Goal: Task Accomplishment & Management: Complete application form

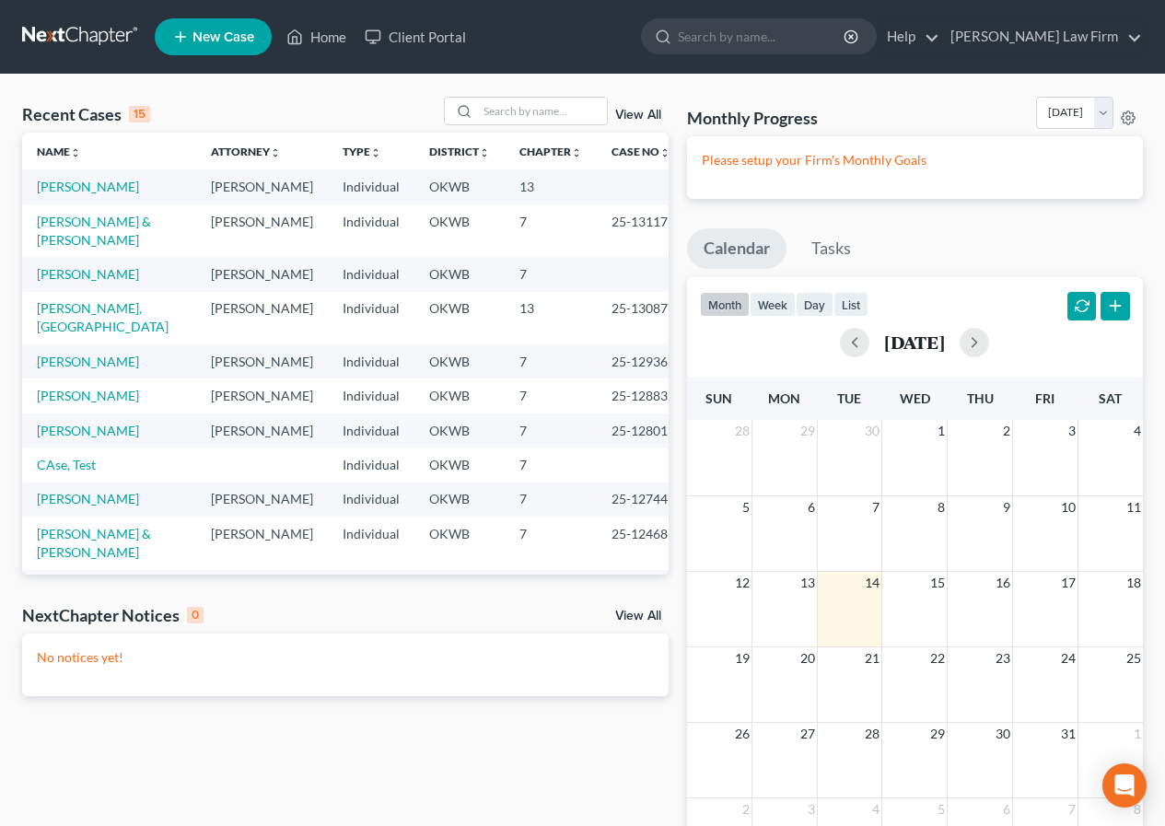
click at [228, 30] on span "New Case" at bounding box center [223, 37] width 62 height 14
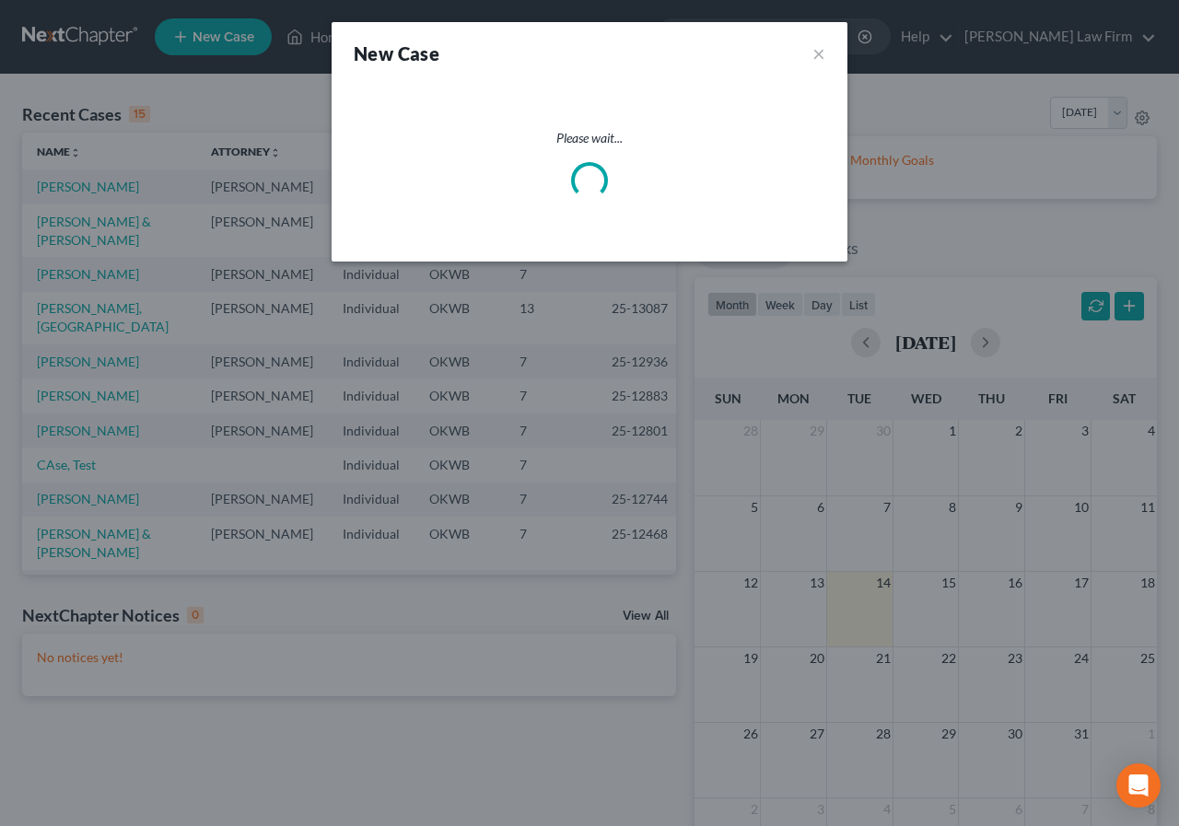
select select "65"
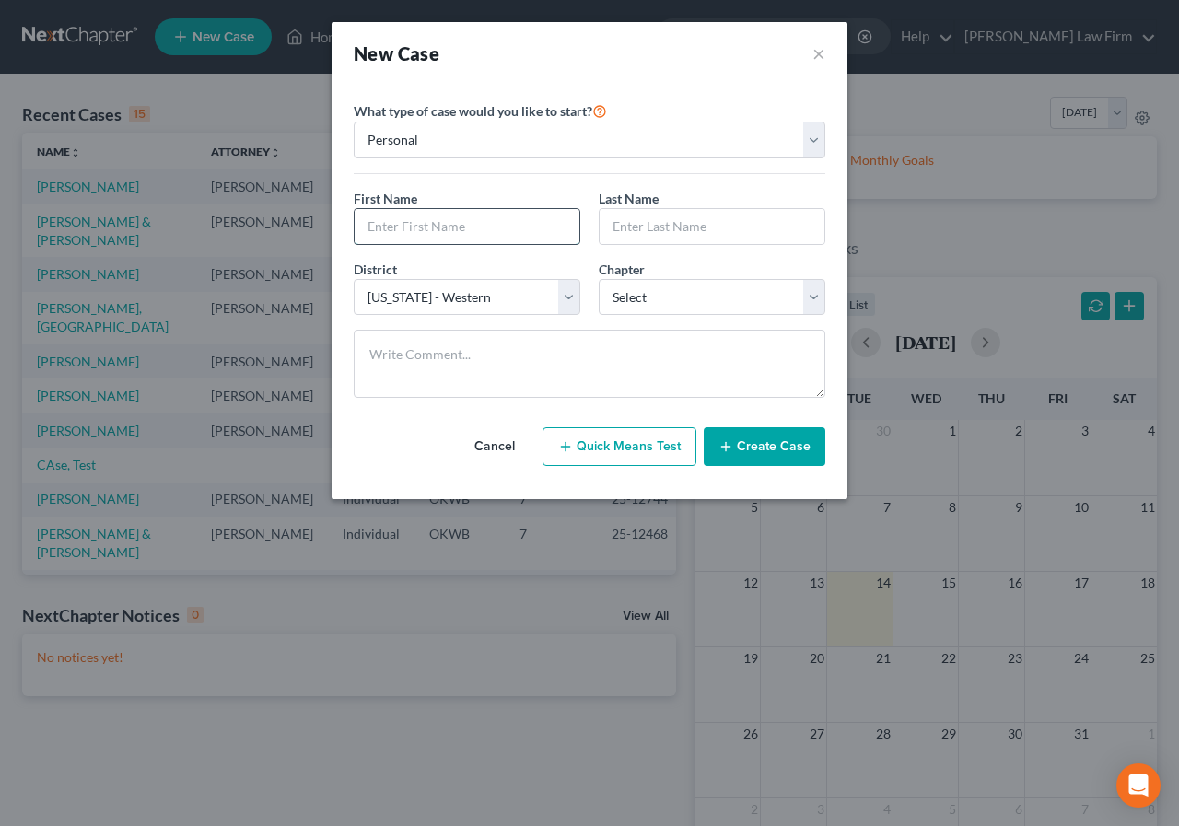
click at [366, 227] on input "text" at bounding box center [466, 226] width 225 height 35
type input "[PERSON_NAME]"
select select "0"
click at [745, 444] on button "Create Case" at bounding box center [764, 446] width 122 height 39
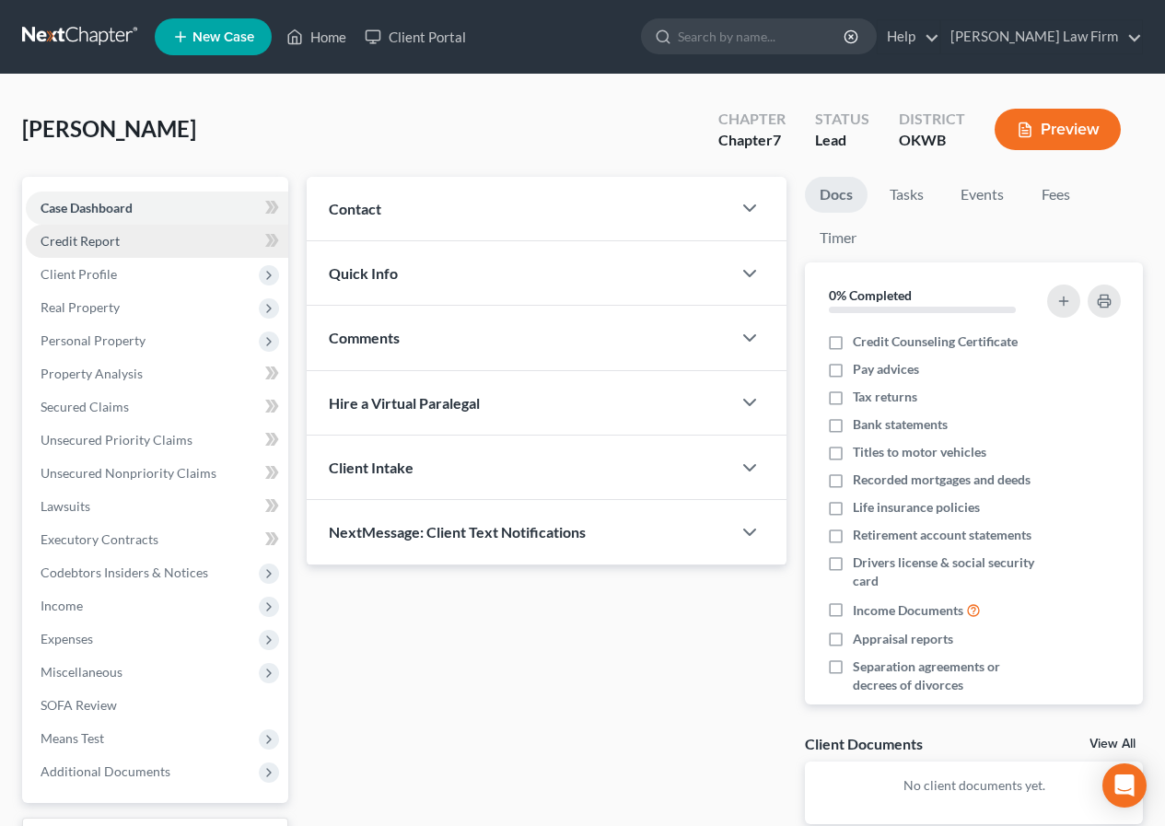
click at [76, 248] on span "Credit Report" at bounding box center [80, 241] width 79 height 16
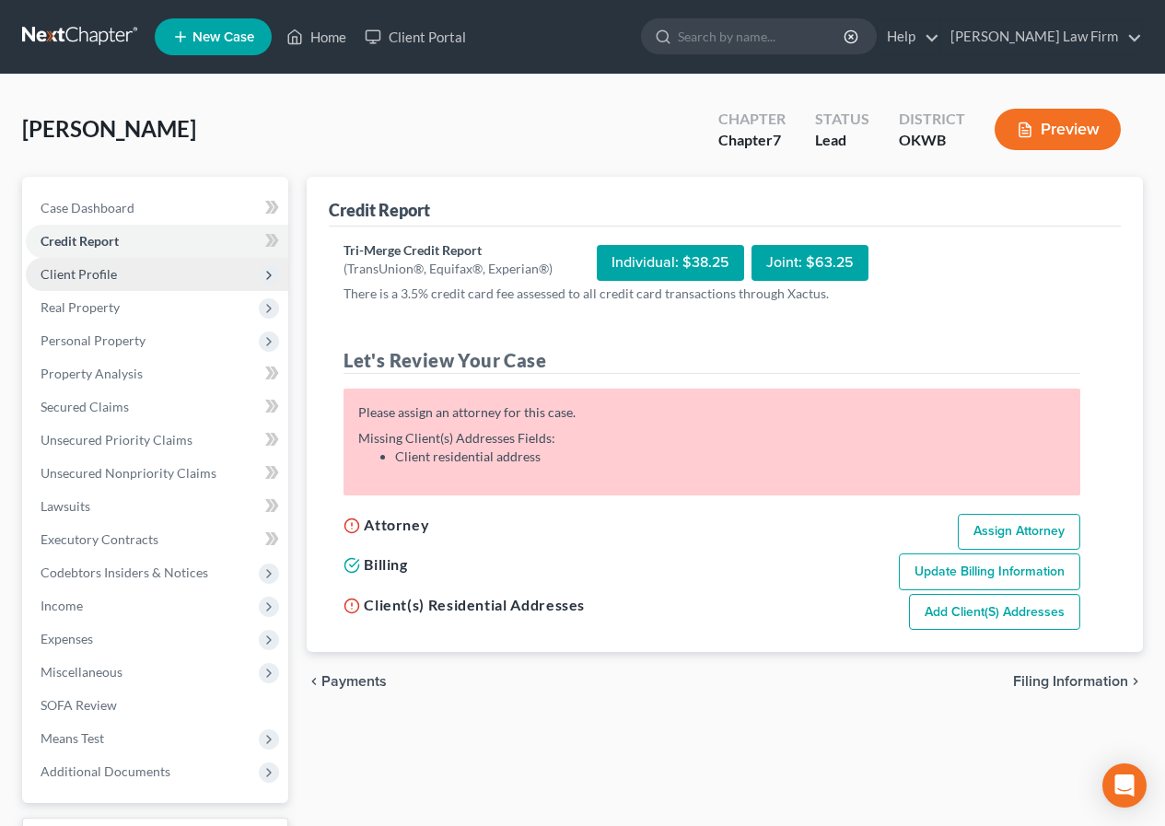
click at [78, 277] on span "Client Profile" at bounding box center [79, 274] width 76 height 16
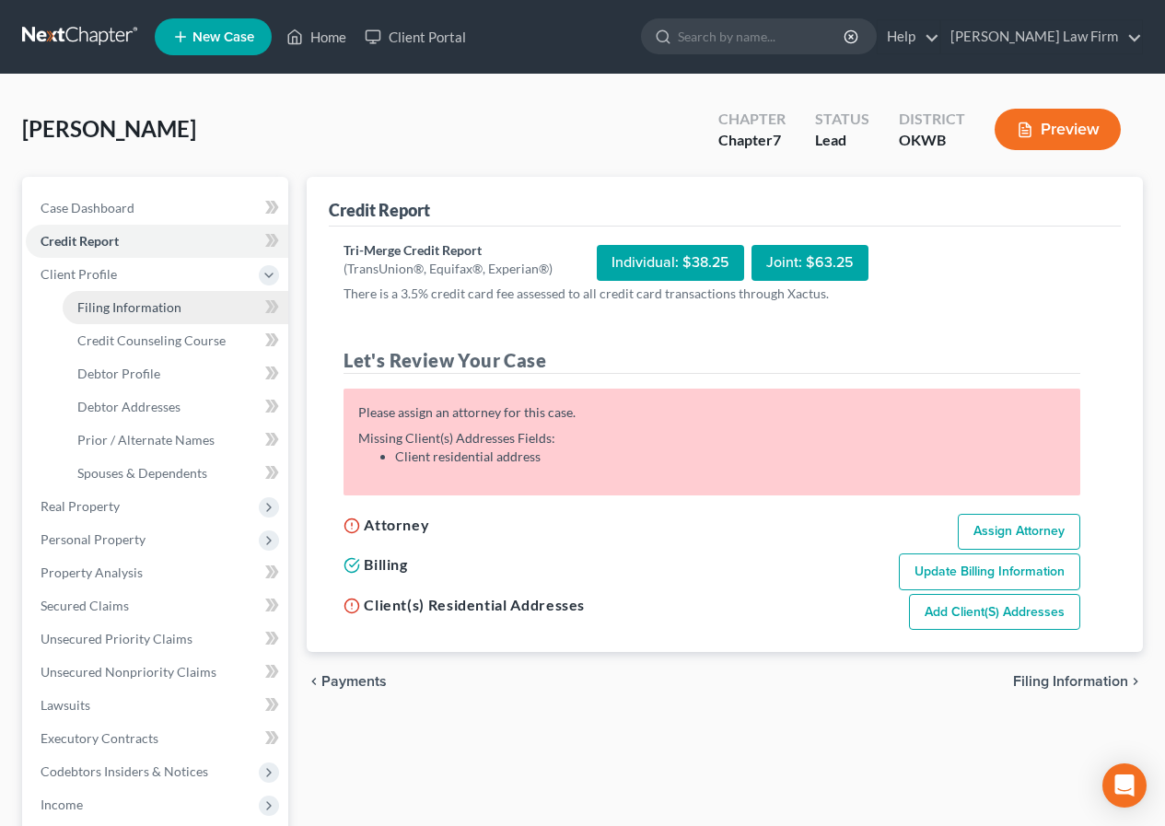
click at [85, 307] on span "Filing Information" at bounding box center [129, 307] width 104 height 16
select select "1"
select select "0"
select select "65"
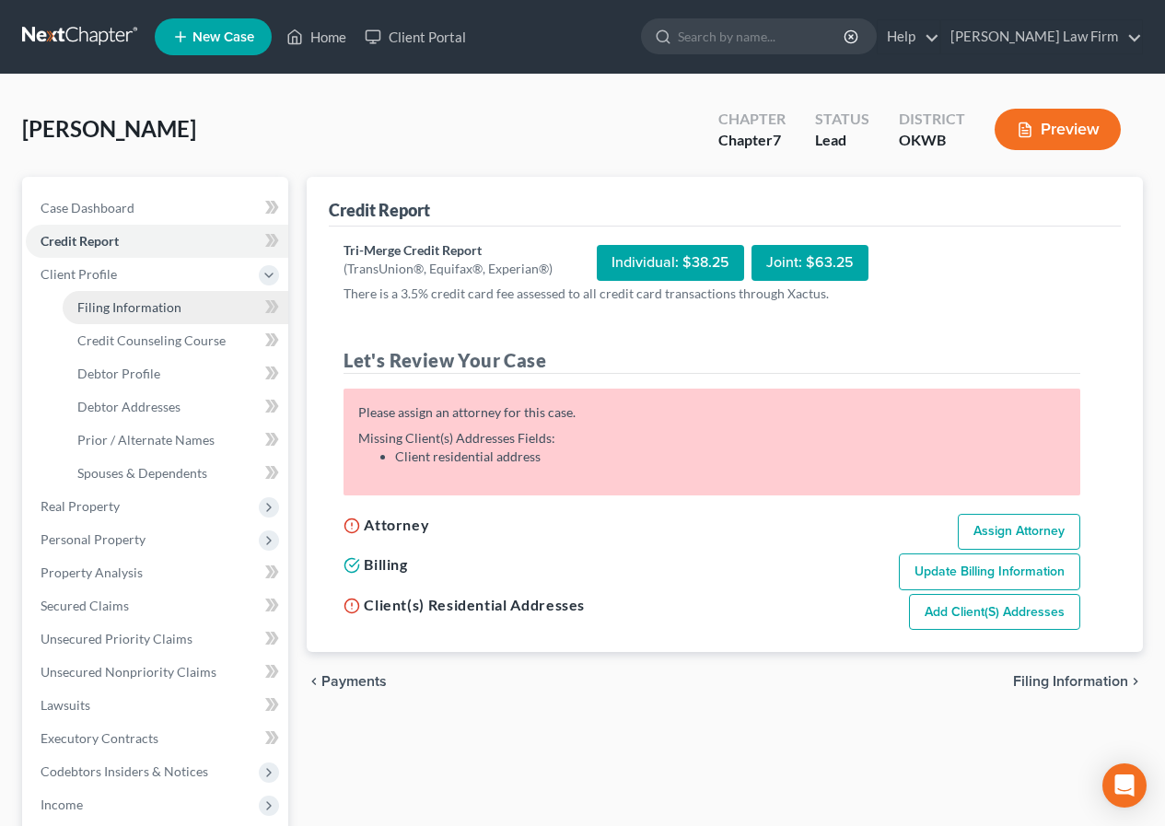
select select "37"
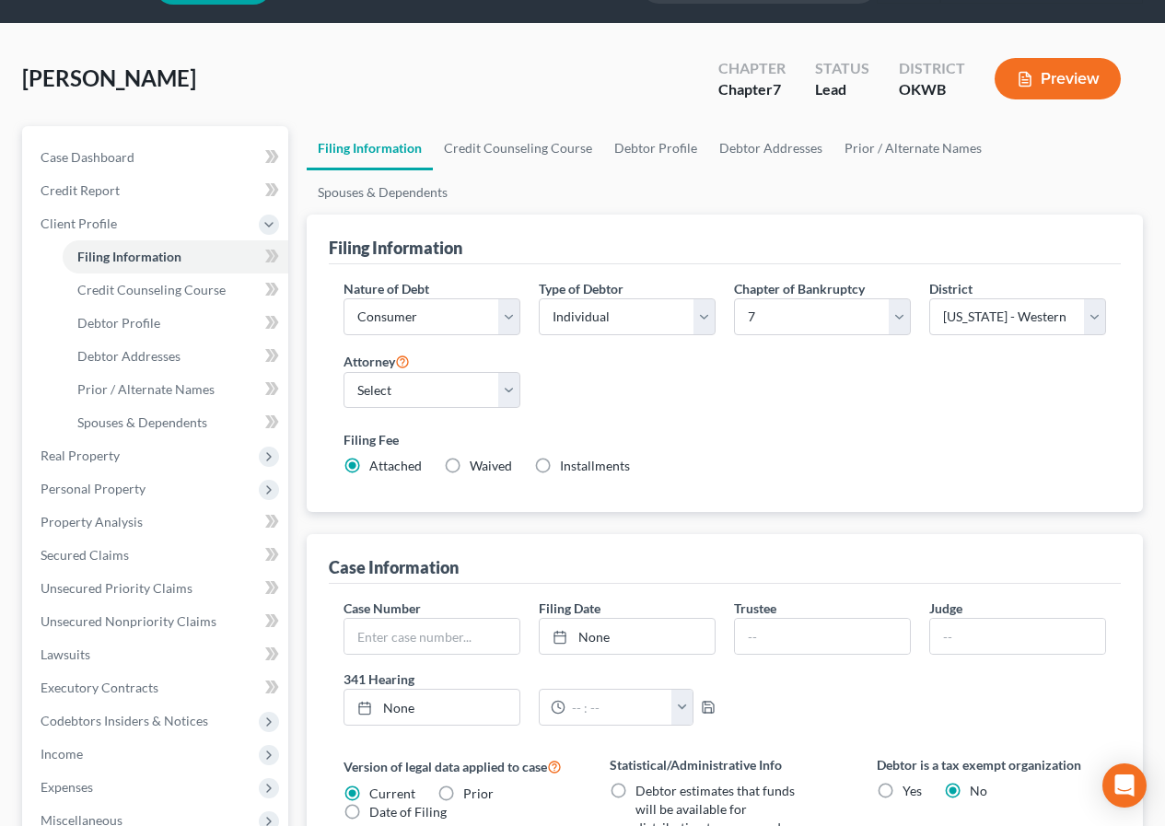
scroll to position [92, 0]
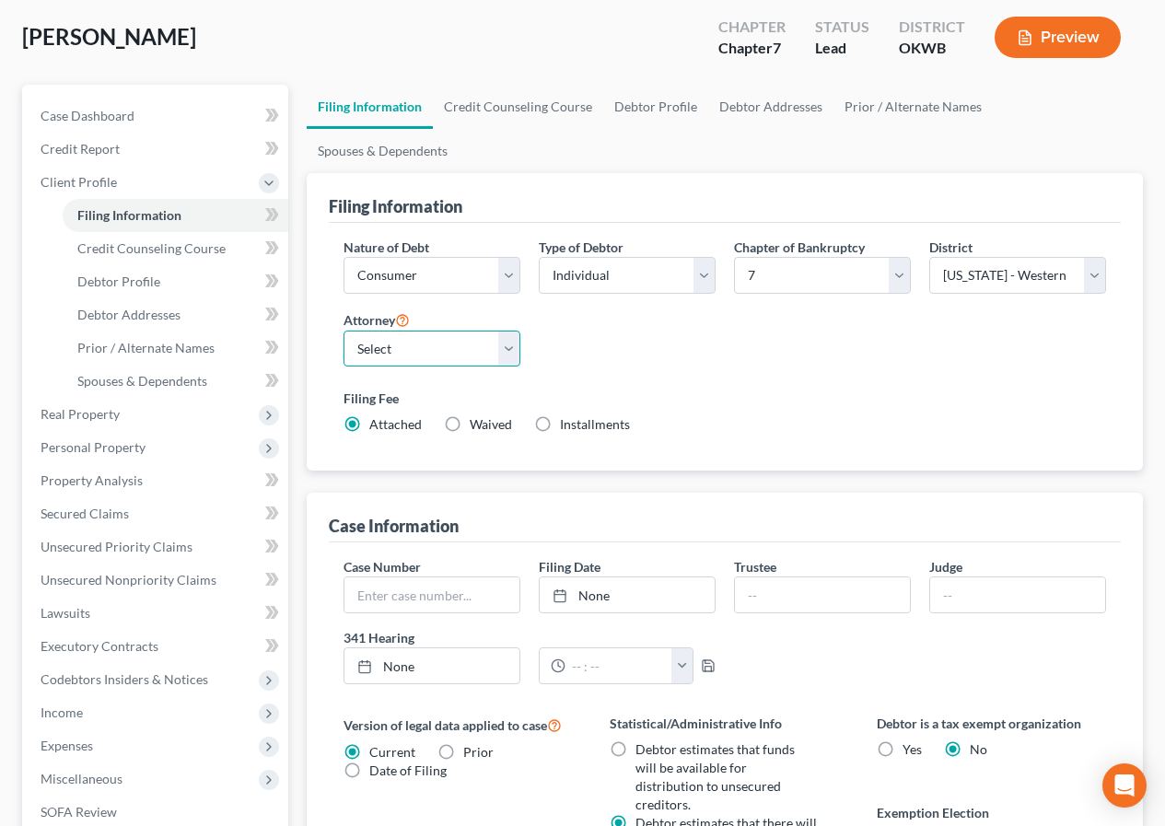
drag, startPoint x: 505, startPoint y: 300, endPoint x: 494, endPoint y: 311, distance: 15.6
click at [505, 331] on select "Select [PERSON_NAME] - OKWB" at bounding box center [431, 349] width 177 height 37
select select "0"
click at [343, 331] on select "Select [PERSON_NAME] - OKWB" at bounding box center [431, 349] width 177 height 37
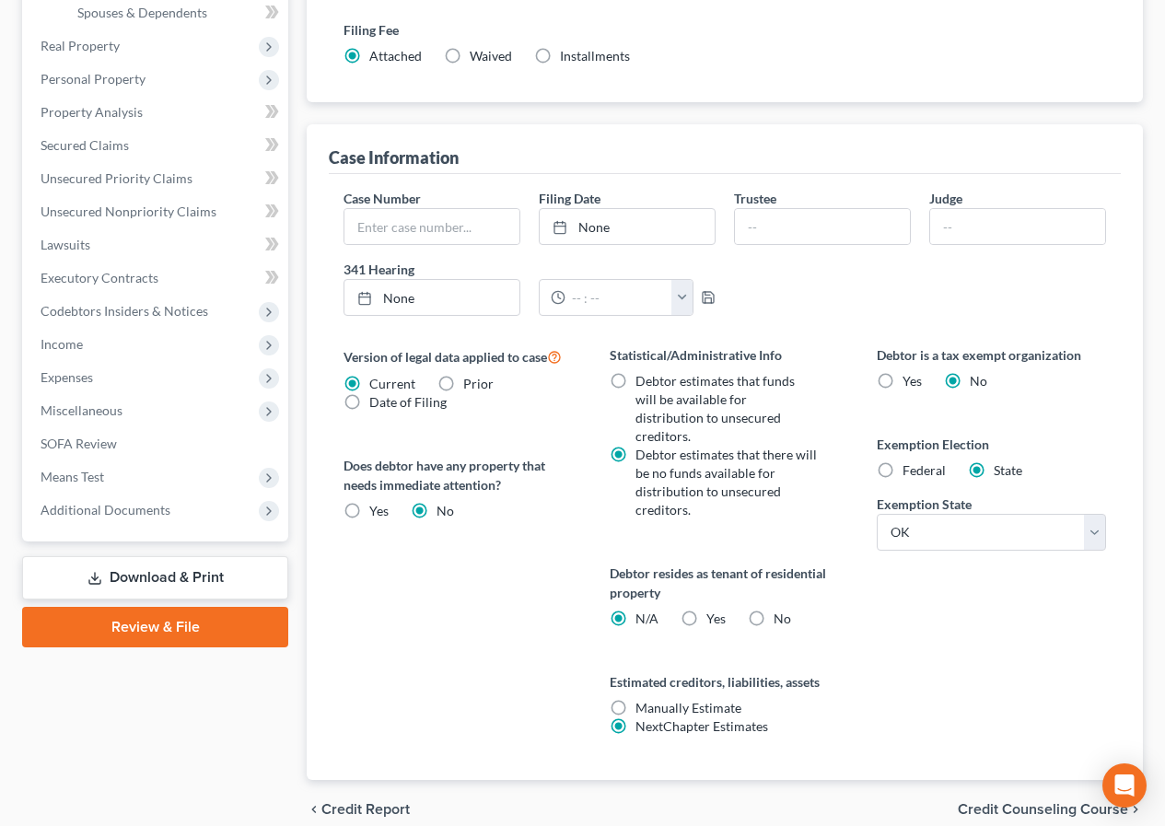
scroll to position [481, 0]
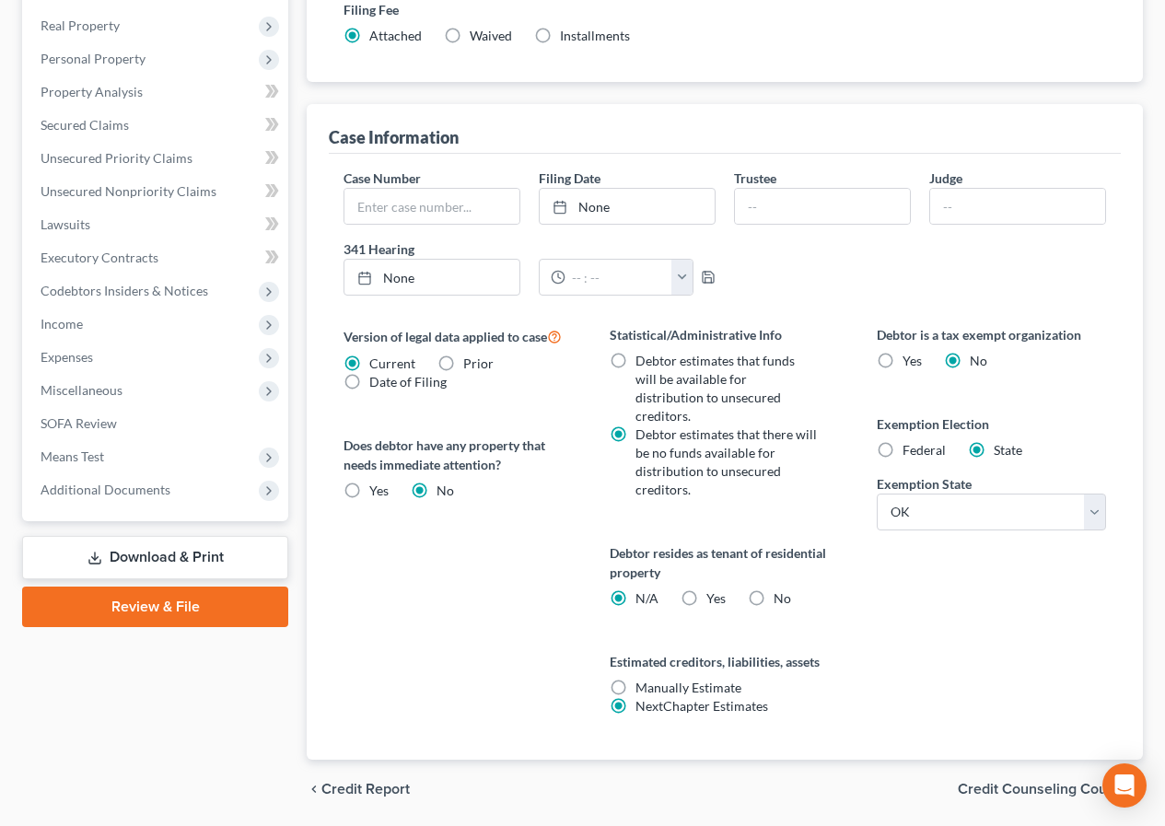
click at [989, 782] on span "Credit Counseling Course" at bounding box center [1043, 789] width 170 height 15
